Goal: Navigation & Orientation: Understand site structure

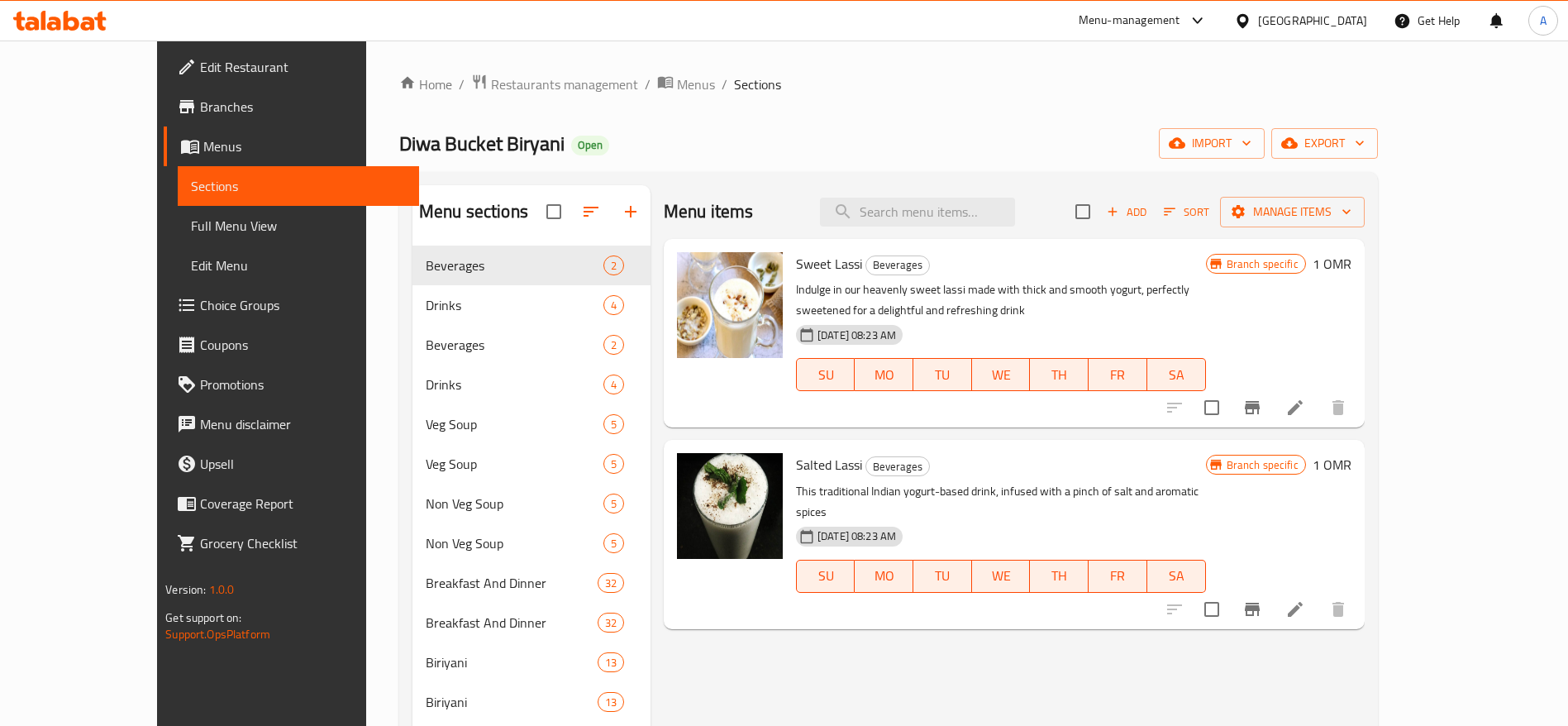
drag, startPoint x: 0, startPoint y: 0, endPoint x: 801, endPoint y: 257, distance: 841.2
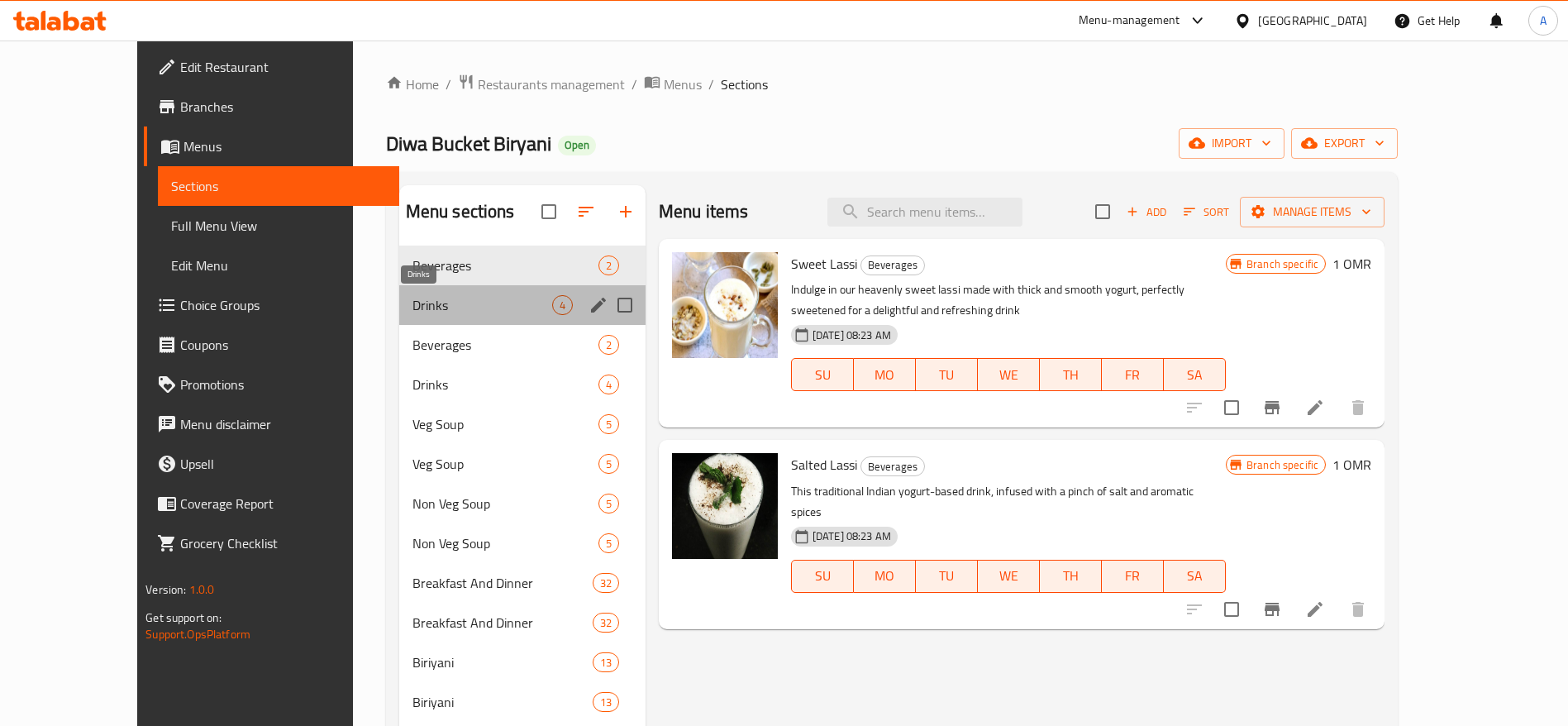
click at [437, 303] on span "Drinks" at bounding box center [482, 305] width 140 height 20
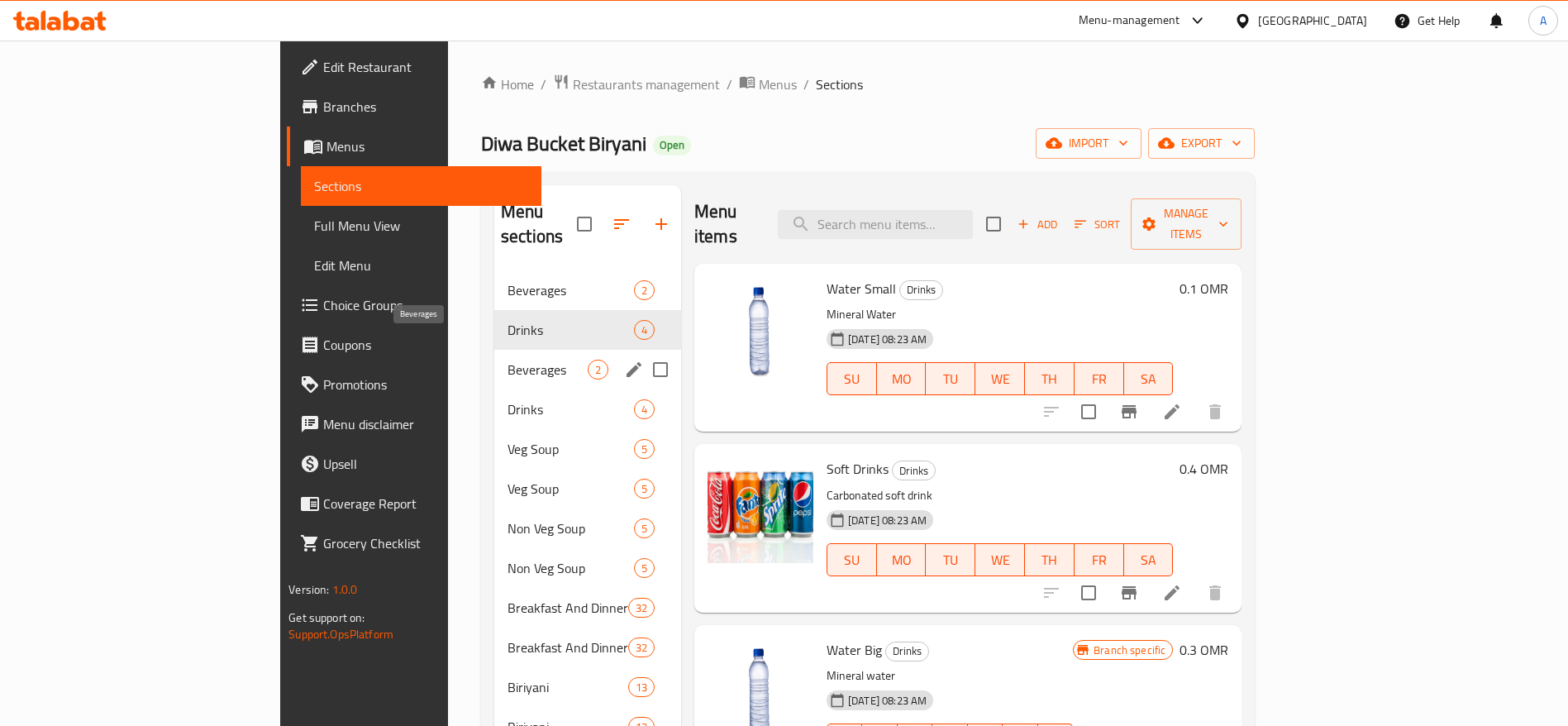
click at [507, 360] on span "Beverages" at bounding box center [548, 370] width 80 height 20
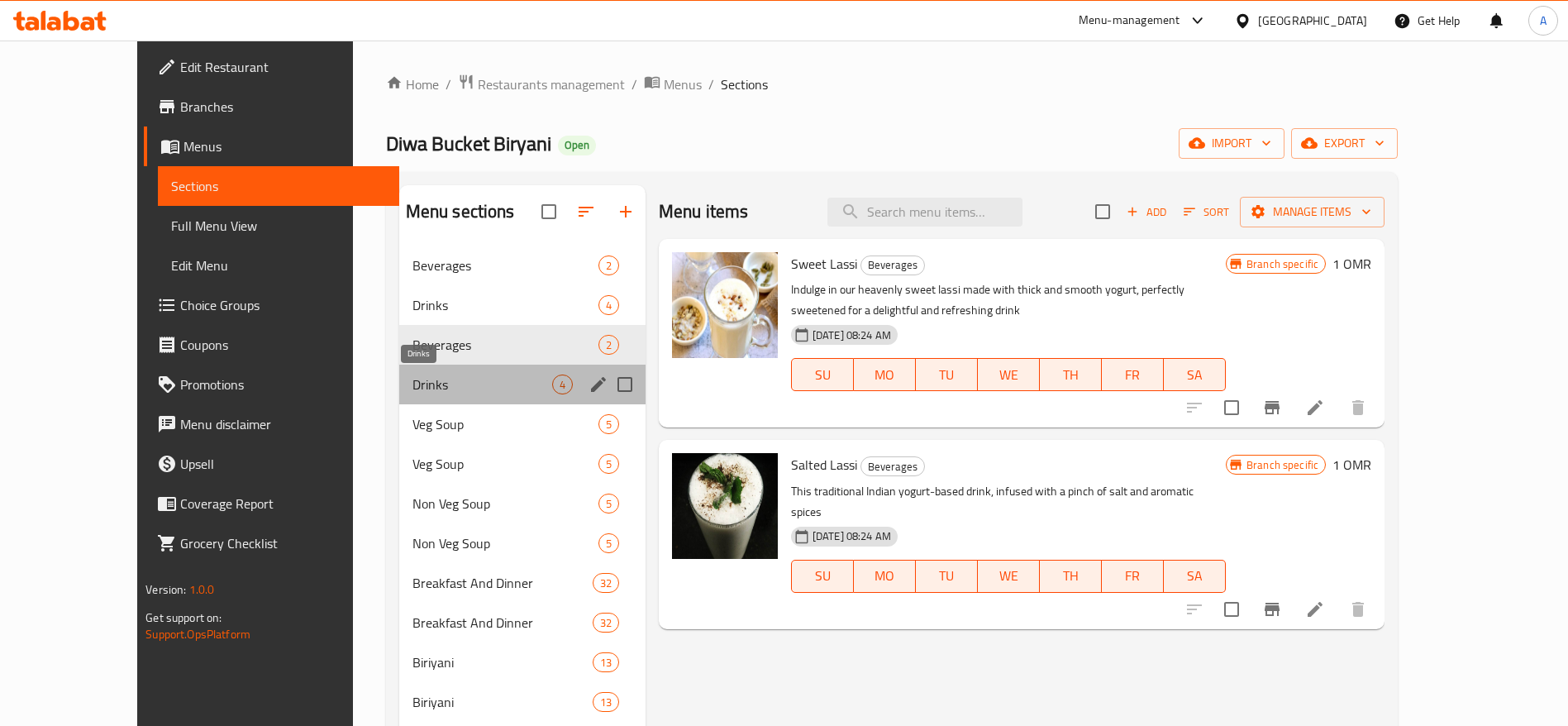
click at [413, 377] on span "Drinks" at bounding box center [482, 385] width 140 height 20
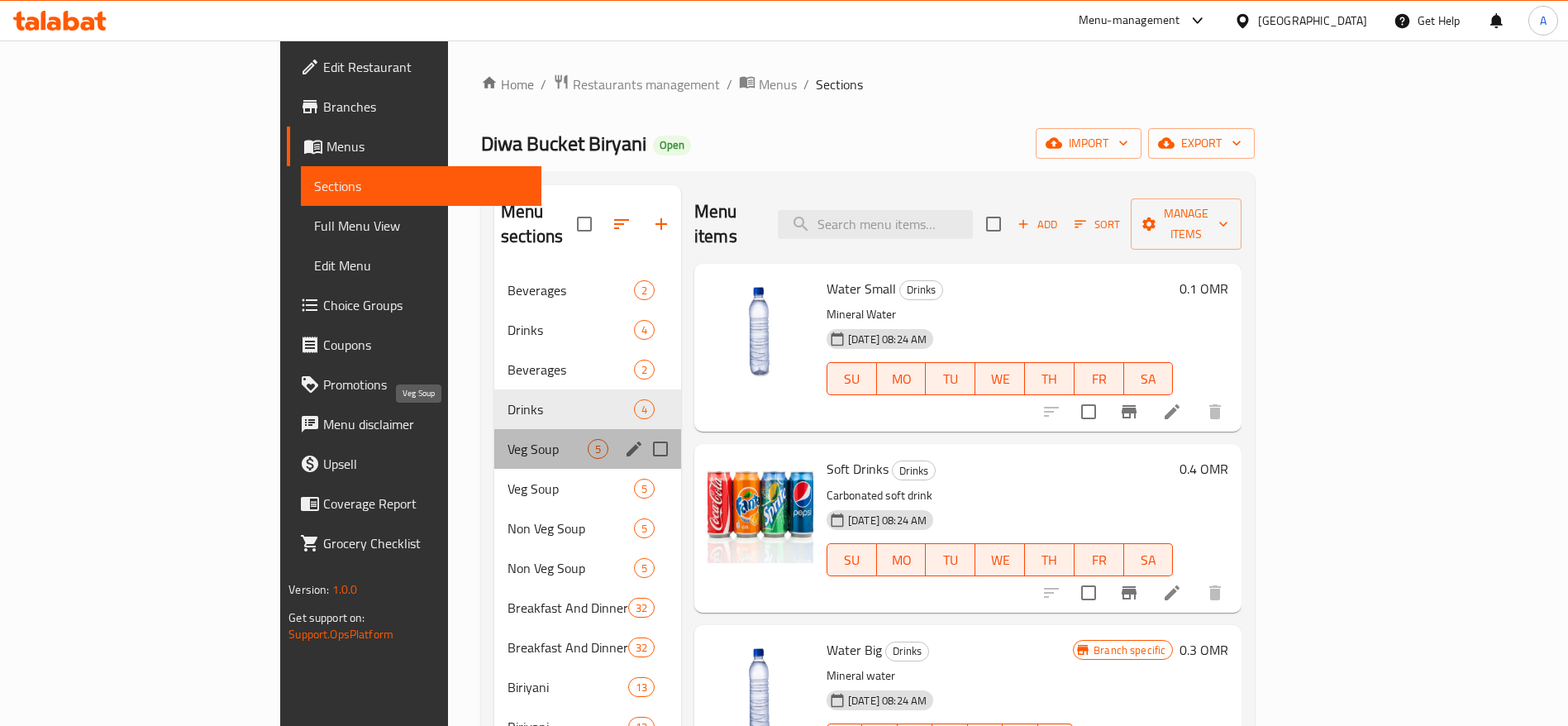
click at [507, 439] on span "Veg Soup" at bounding box center [548, 449] width 80 height 20
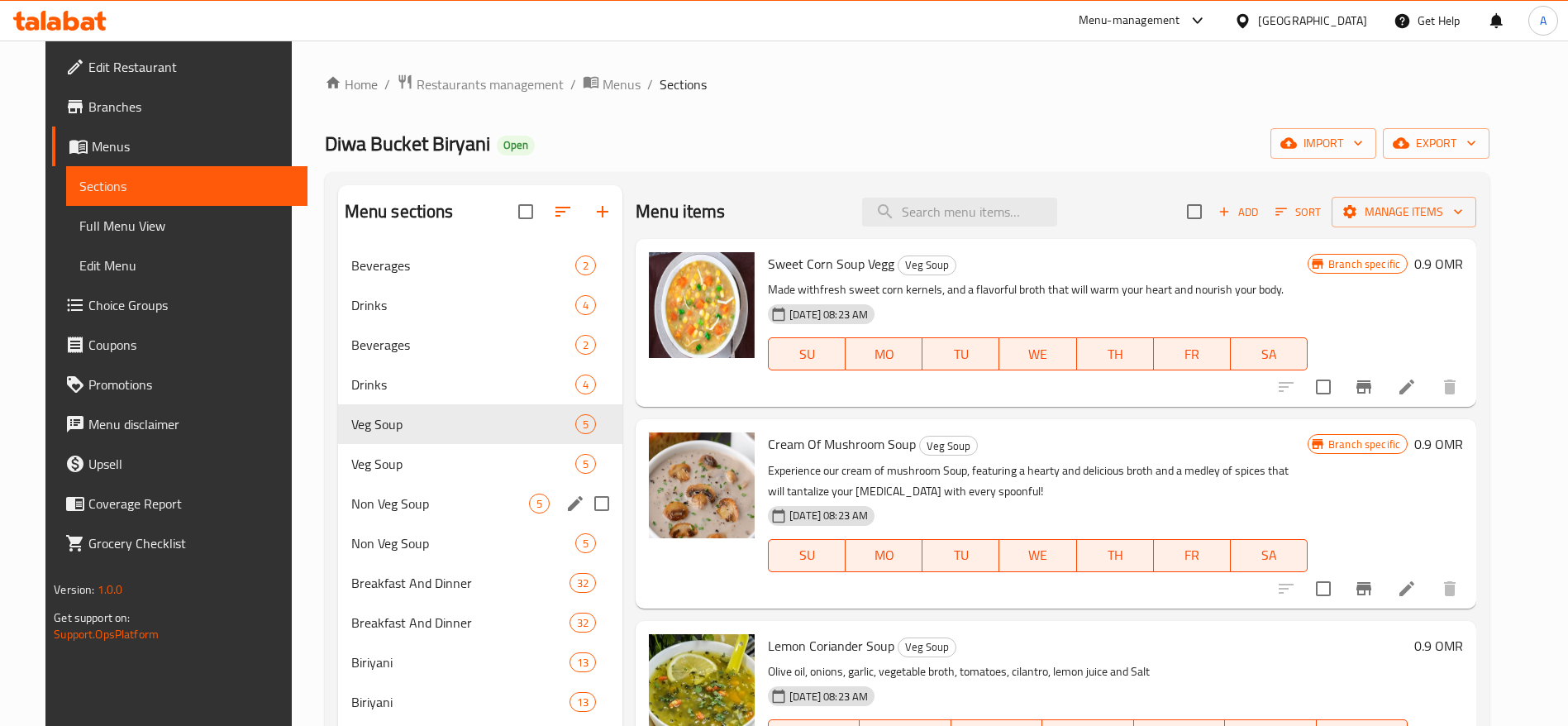
click at [429, 492] on div "Non Veg Soup 5" at bounding box center [480, 503] width 284 height 39
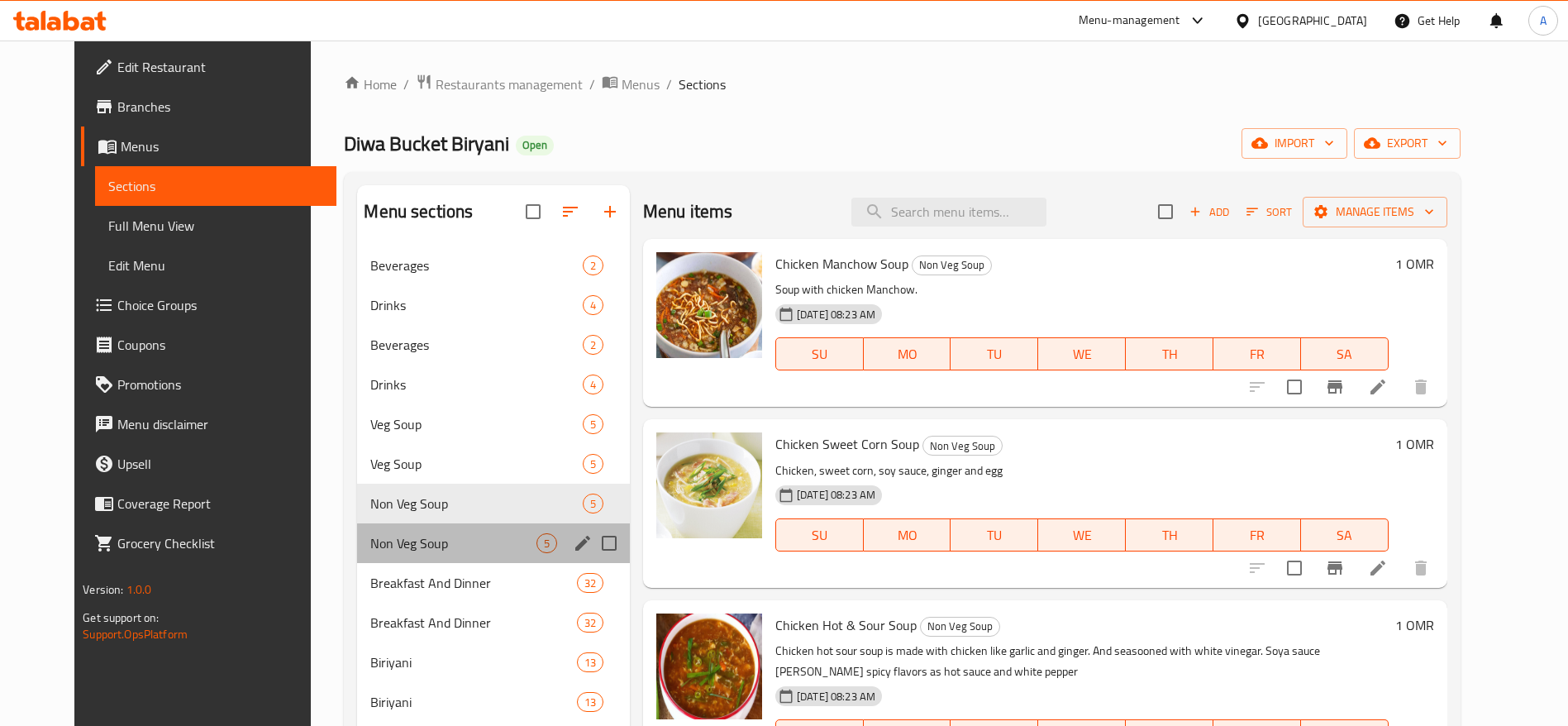
click at [420, 554] on div "Non Veg Soup 5" at bounding box center [493, 542] width 273 height 39
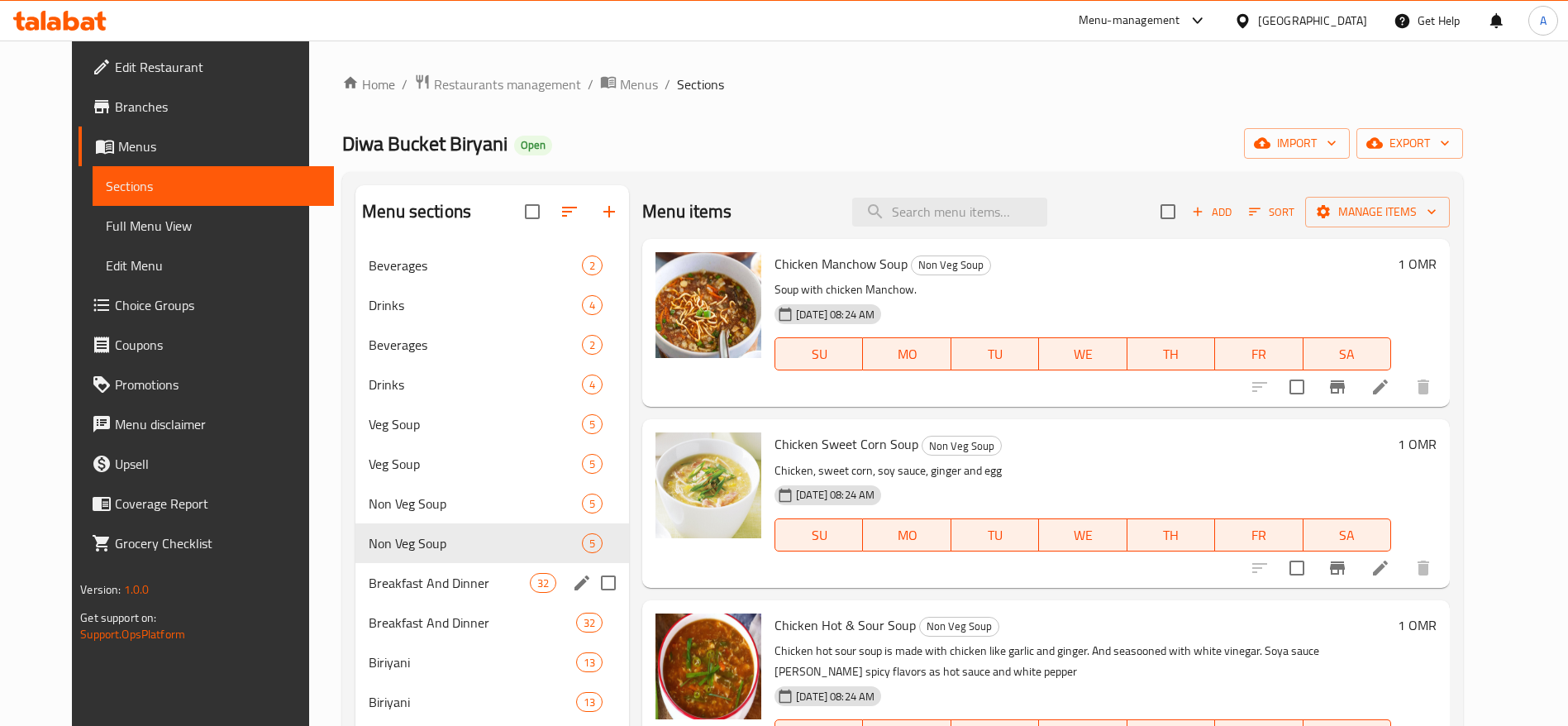
click at [418, 597] on div "Breakfast And Dinner 32" at bounding box center [492, 582] width 273 height 39
click at [418, 620] on span "Breakfast And Dinner" at bounding box center [472, 623] width 207 height 20
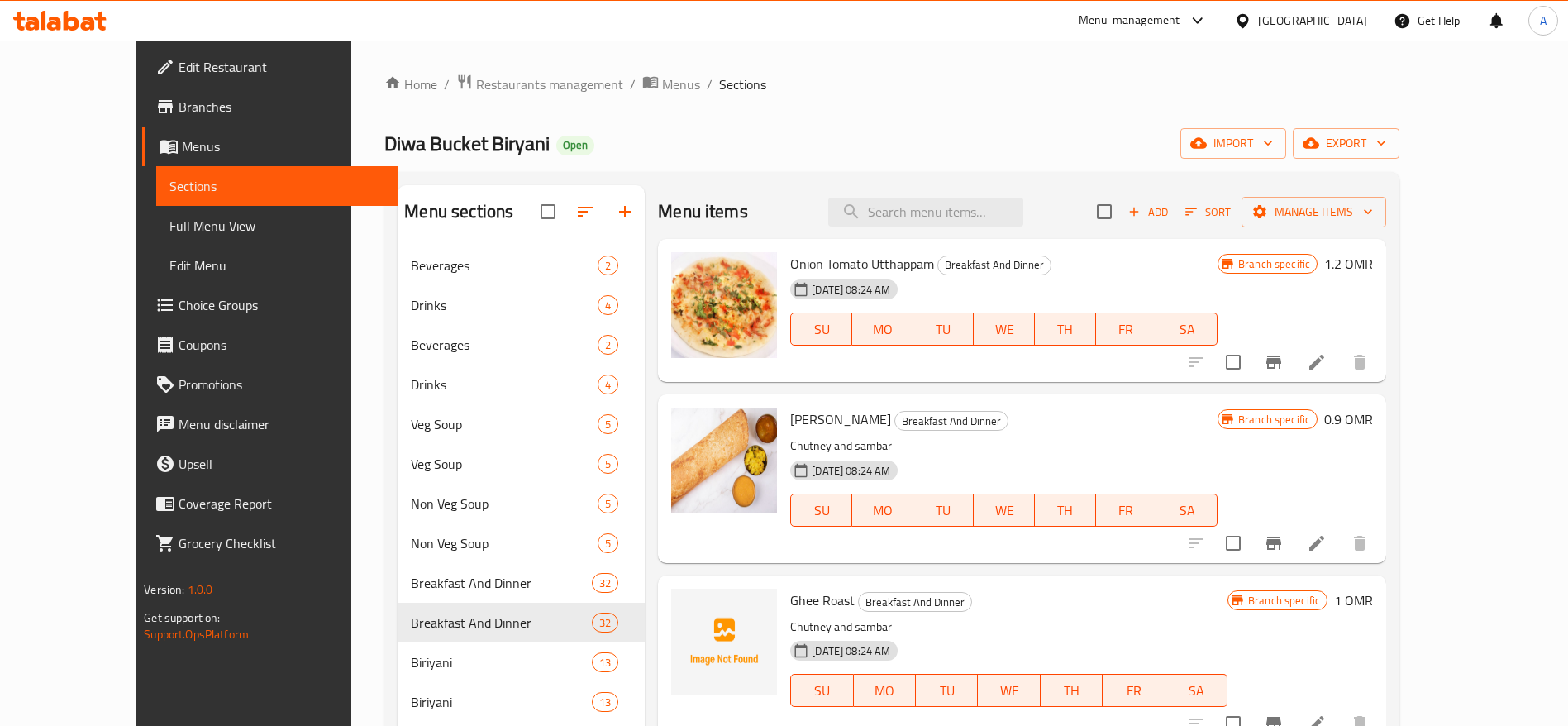
scroll to position [496, 0]
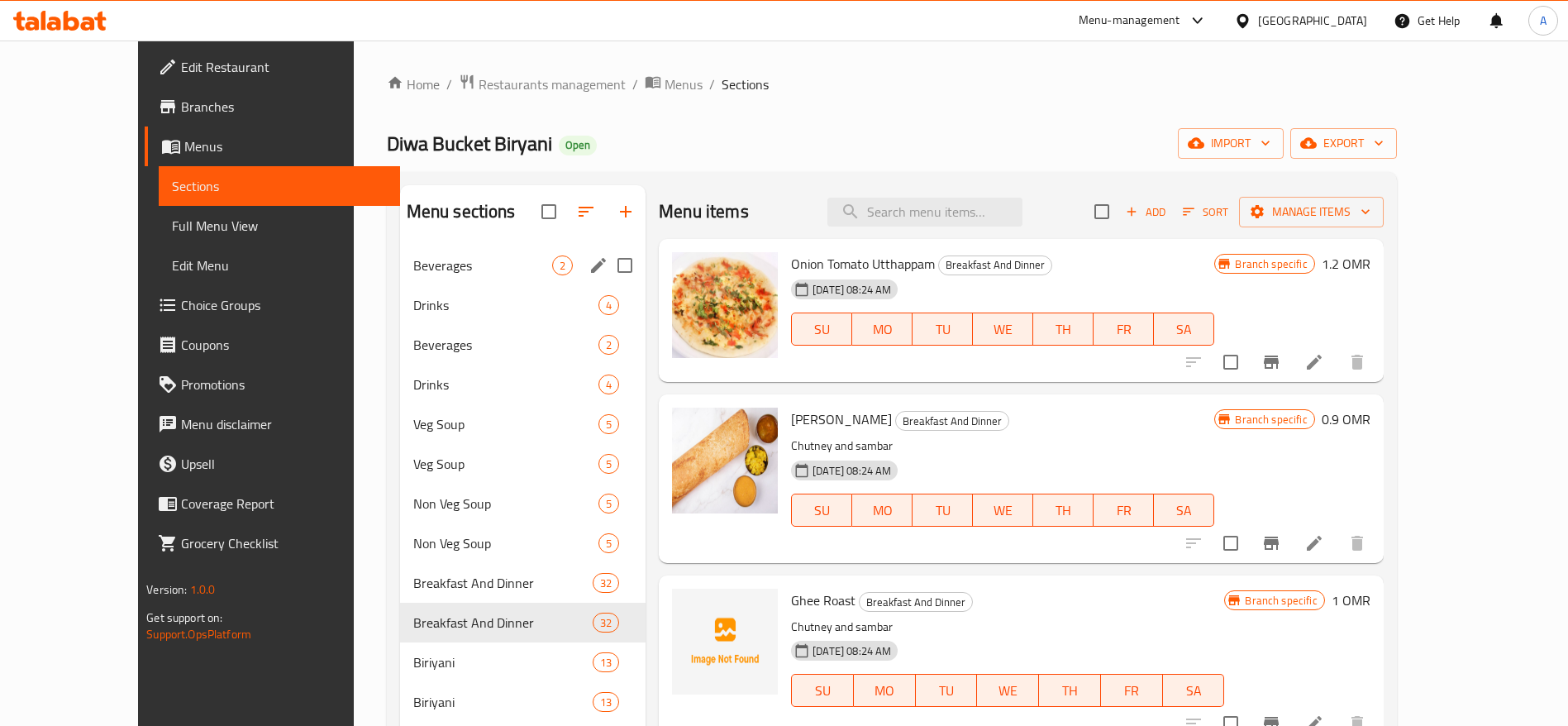
click at [422, 279] on div "Beverages 2" at bounding box center [523, 265] width 247 height 39
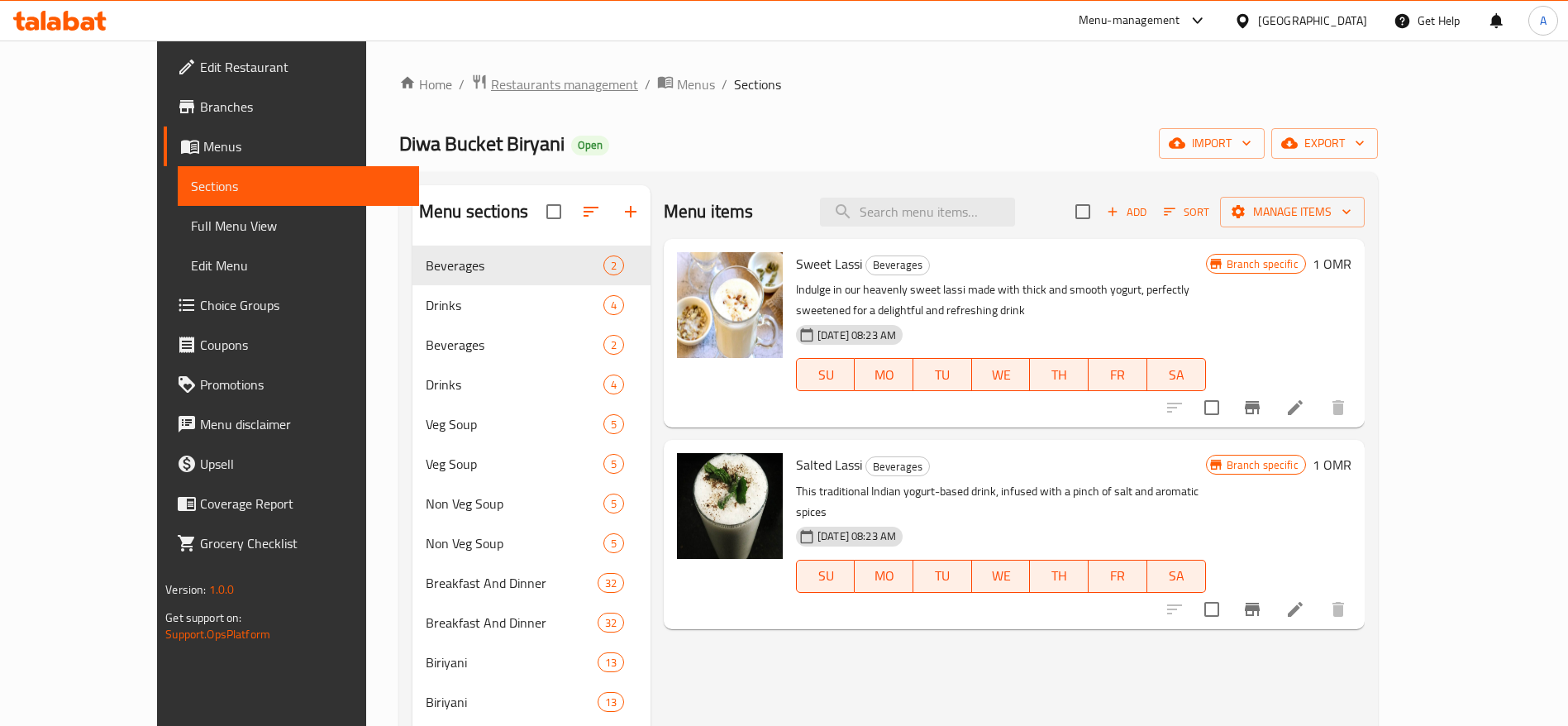
click at [491, 84] on span "Restaurants management" at bounding box center [565, 85] width 148 height 20
